Goal: Task Accomplishment & Management: Manage account settings

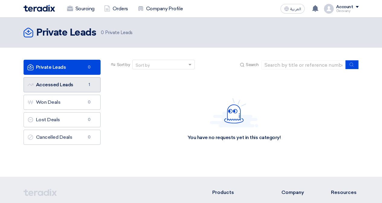
click at [41, 92] on link "Accessed Leads Accessed Leads 1" at bounding box center [62, 84] width 77 height 15
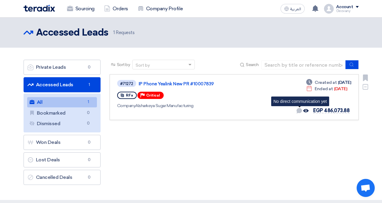
click at [302, 112] on use at bounding box center [299, 110] width 5 height 5
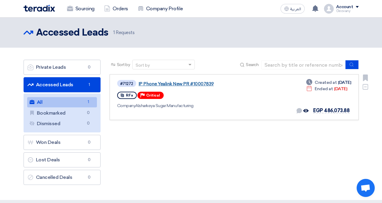
click at [161, 84] on link "IP Phone Yealink New PR #10007839" at bounding box center [214, 83] width 151 height 5
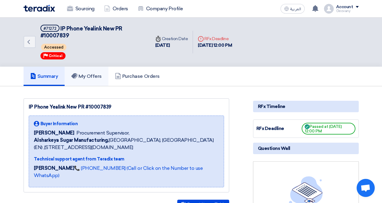
click at [90, 80] on link "My Offers" at bounding box center [87, 76] width 44 height 19
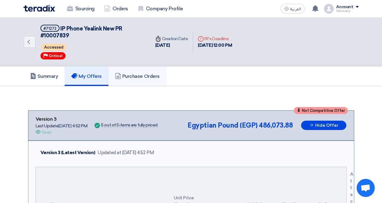
click at [136, 73] on h5 "Purchase Orders" at bounding box center [137, 76] width 45 height 6
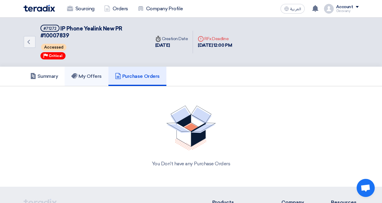
click at [83, 74] on h5 "My Offers" at bounding box center [86, 76] width 31 height 6
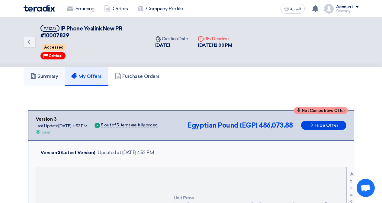
click at [45, 74] on h5 "Summary" at bounding box center [44, 76] width 28 height 6
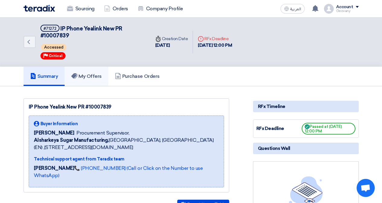
click at [88, 79] on h5 "My Offers" at bounding box center [86, 76] width 31 height 6
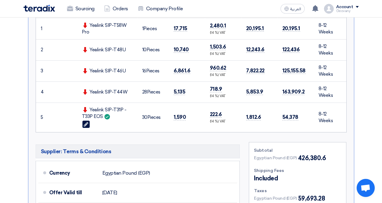
scroll to position [242, 0]
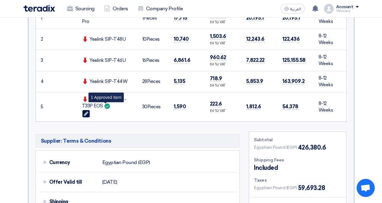
click at [107, 107] on use at bounding box center [107, 106] width 5 height 5
click at [147, 107] on span "30" at bounding box center [144, 106] width 5 height 5
click at [105, 97] on div "Yealink SIP-T31P - T33P EOS" at bounding box center [107, 103] width 51 height 14
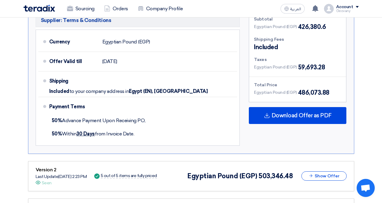
scroll to position [453, 0]
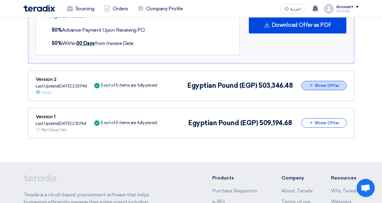
click at [317, 84] on button "Show Offer" at bounding box center [324, 85] width 45 height 9
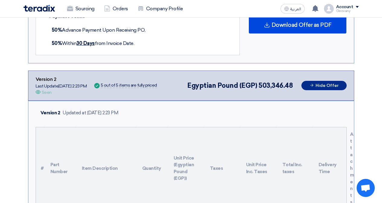
click at [324, 89] on button "Hide Offer" at bounding box center [324, 85] width 45 height 9
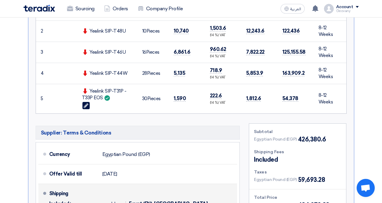
scroll to position [242, 0]
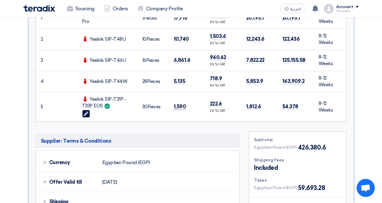
drag, startPoint x: 186, startPoint y: 107, endPoint x: 174, endPoint y: 106, distance: 12.4
click at [174, 106] on td "1,590" at bounding box center [187, 107] width 36 height 30
click at [174, 106] on span "1,590" at bounding box center [180, 107] width 12 height 6
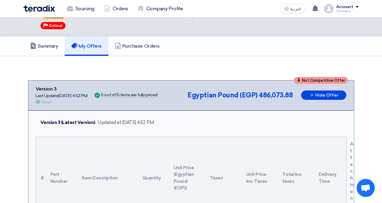
scroll to position [0, 0]
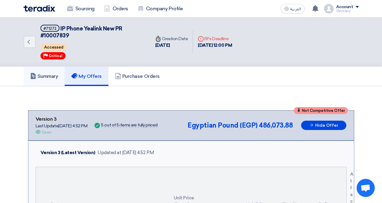
click at [45, 75] on h5 "Summary" at bounding box center [44, 76] width 28 height 6
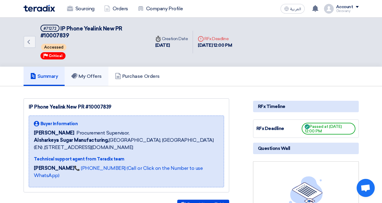
click at [79, 74] on h5 "My Offers" at bounding box center [86, 76] width 31 height 6
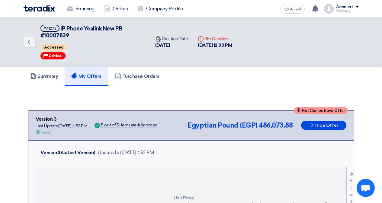
click at [48, 132] on div "Seen" at bounding box center [47, 132] width 10 height 6
click at [74, 133] on div "Offer is Seen Seen" at bounding box center [62, 132] width 52 height 6
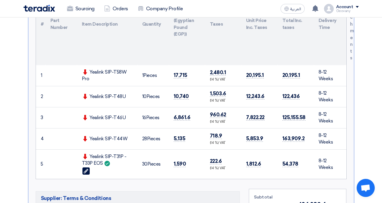
scroll to position [181, 0]
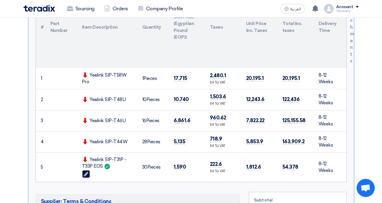
drag, startPoint x: 90, startPoint y: 158, endPoint x: 102, endPoint y: 165, distance: 13.8
click at [102, 165] on div "Yealink SIP-T31P - T33P EOS" at bounding box center [107, 164] width 51 height 14
click at [179, 167] on span "1,590" at bounding box center [180, 167] width 12 height 6
click at [106, 165] on use at bounding box center [107, 166] width 5 height 5
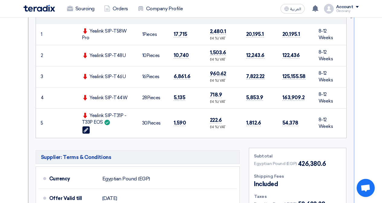
scroll to position [302, 0]
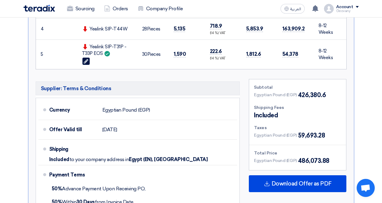
scroll to position [302, 0]
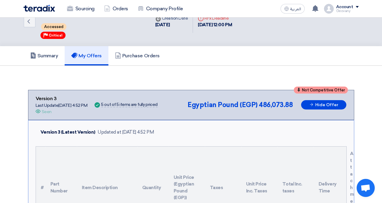
scroll to position [30, 0]
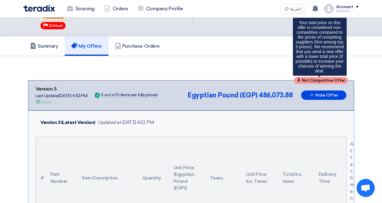
click at [313, 82] on span "Not Competitive Offer" at bounding box center [323, 81] width 43 height 4
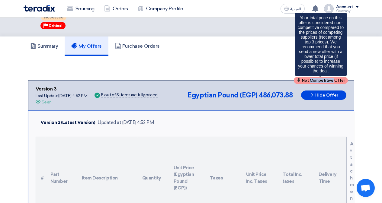
click at [313, 82] on span "Not Competitive Offer" at bounding box center [323, 81] width 43 height 4
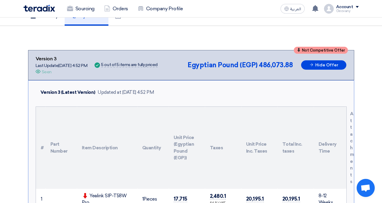
scroll to position [0, 0]
